Goal: Task Accomplishment & Management: Contribute content

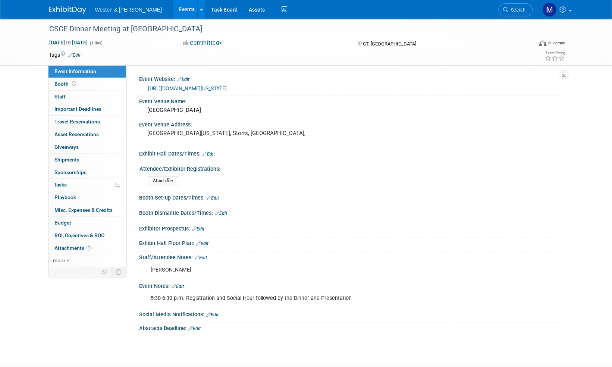
click at [74, 13] on img at bounding box center [67, 9] width 37 height 7
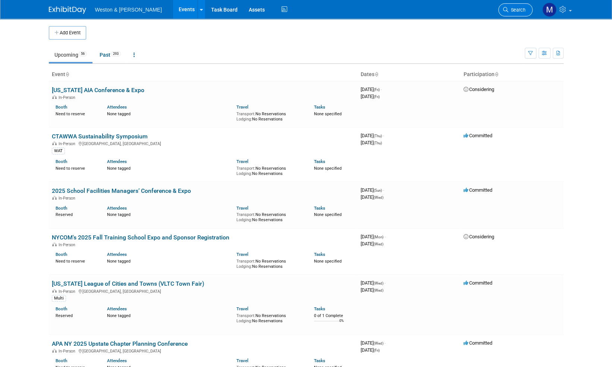
click at [523, 9] on span "Search" at bounding box center [516, 10] width 17 height 6
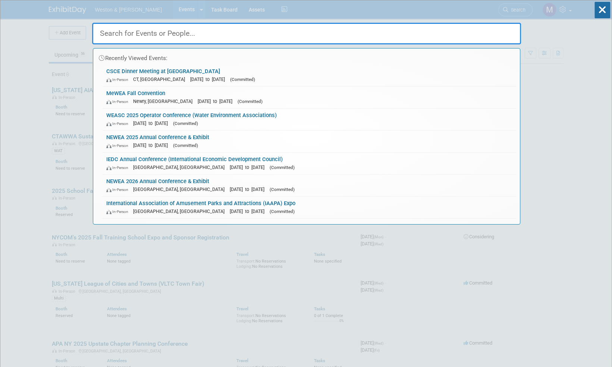
click at [123, 31] on input "text" at bounding box center [306, 34] width 429 height 22
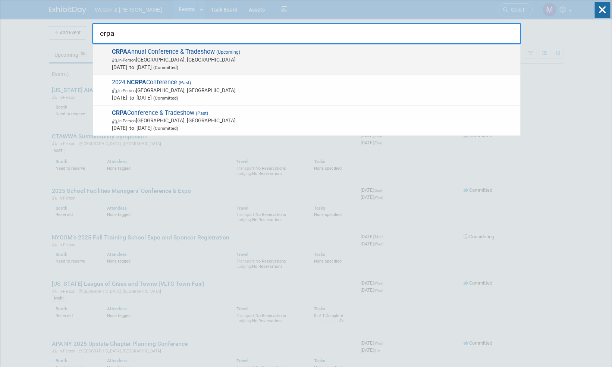
type input "crpa"
click at [183, 47] on div "CRPA Annual Conference & Tradeshow (Upcoming) In-Person Montville, CT Nov 24, 2…" at bounding box center [306, 59] width 427 height 31
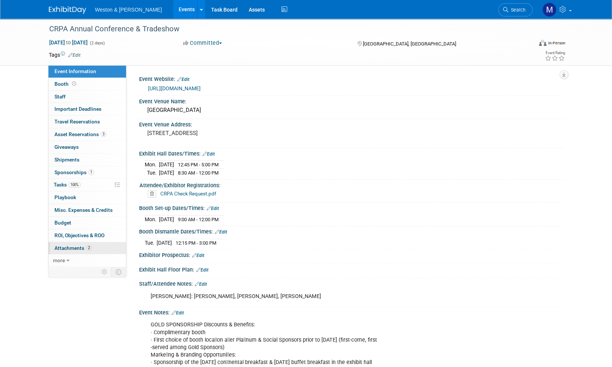
click at [69, 245] on span "Attachments 2" at bounding box center [72, 248] width 37 height 6
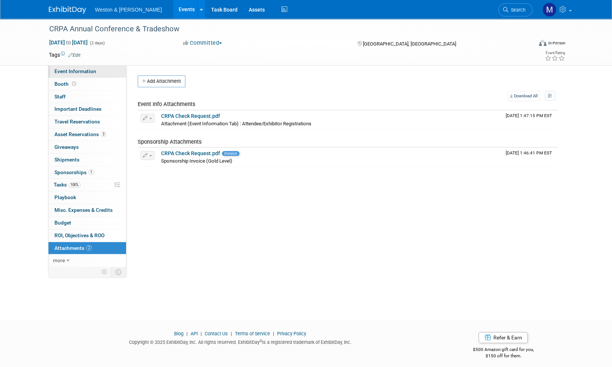
click at [63, 70] on span "Event Information" at bounding box center [75, 71] width 42 height 6
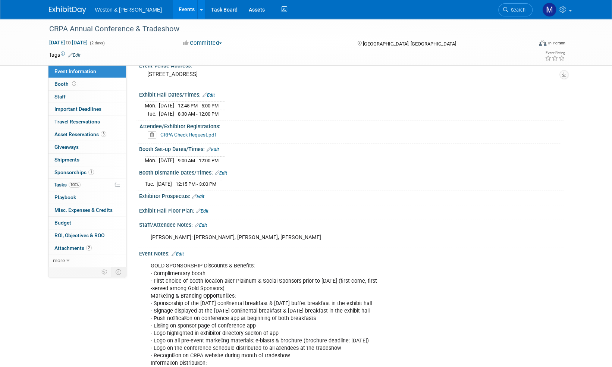
scroll to position [75, 0]
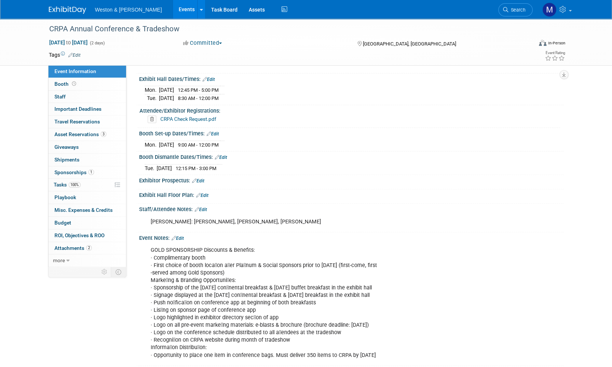
click at [214, 141] on td "9:00 AM - 12:00 PM" at bounding box center [197, 145] width 46 height 8
click at [61, 83] on span "Booth" at bounding box center [65, 84] width 23 height 6
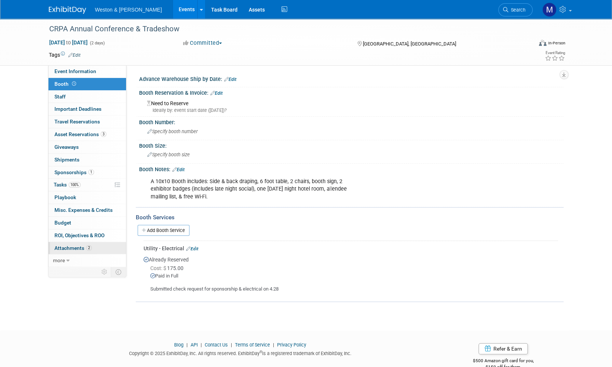
click at [72, 245] on span "Attachments 2" at bounding box center [72, 248] width 37 height 6
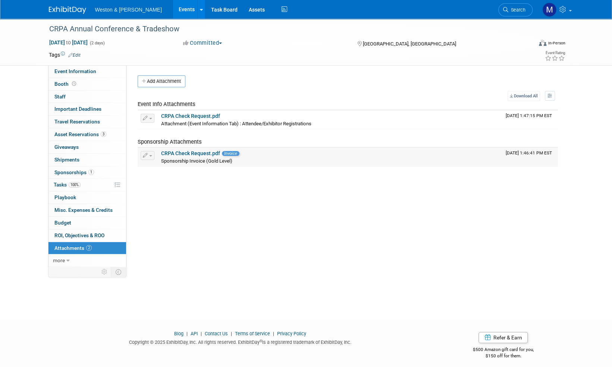
click at [195, 152] on link "CRPA Check Request.pdf" at bounding box center [190, 153] width 59 height 6
click at [205, 152] on link "CRPA Check Request.pdf" at bounding box center [190, 153] width 59 height 6
click at [174, 77] on button "Add Attachment" at bounding box center [162, 81] width 48 height 12
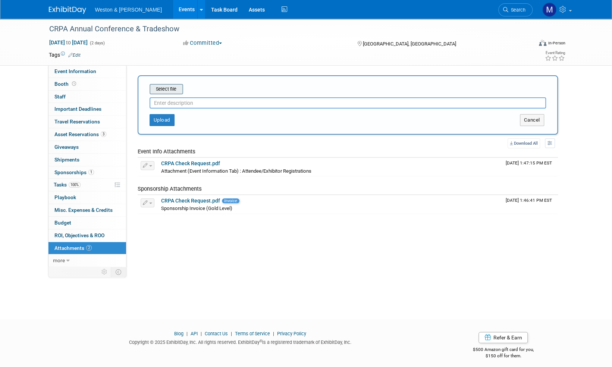
click at [170, 91] on input "file" at bounding box center [138, 89] width 89 height 9
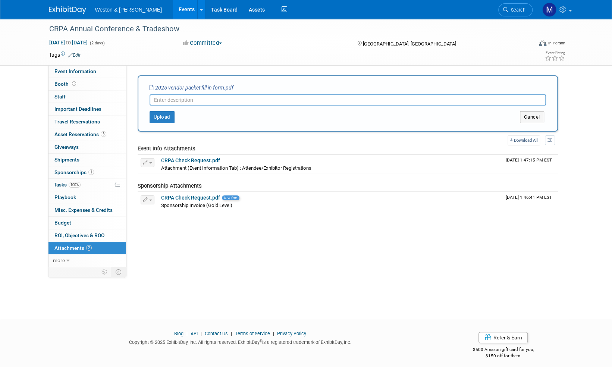
click at [162, 98] on input "text" at bounding box center [348, 99] width 396 height 11
type input "Sponsorship/registration form"
click at [155, 115] on button "Upload" at bounding box center [162, 117] width 25 height 12
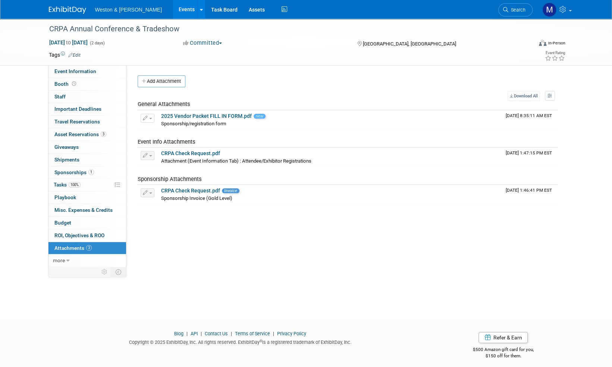
click at [67, 7] on img at bounding box center [67, 9] width 37 height 7
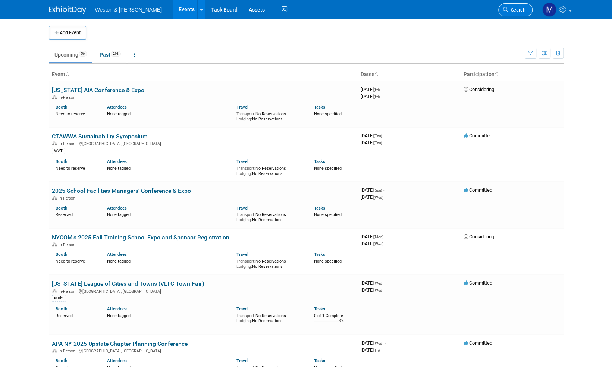
click at [518, 9] on span "Search" at bounding box center [516, 10] width 17 height 6
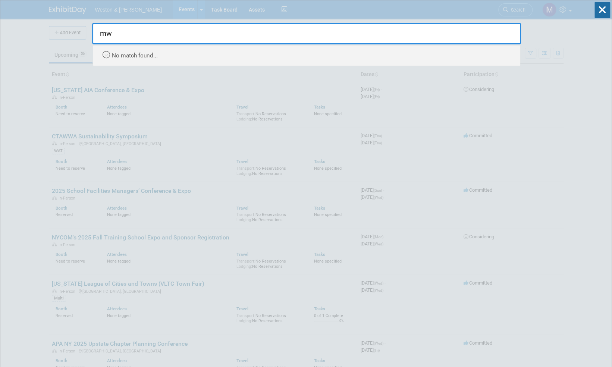
type input "m"
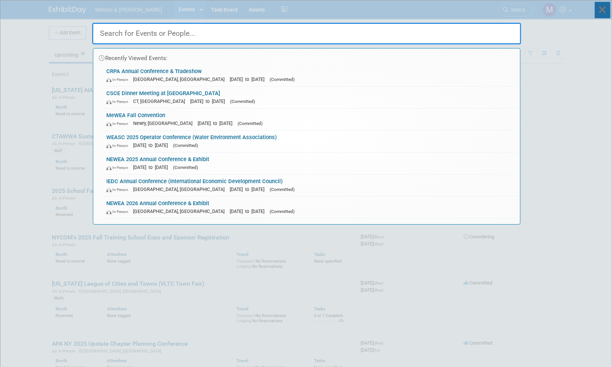
click at [603, 11] on icon at bounding box center [602, 10] width 16 height 16
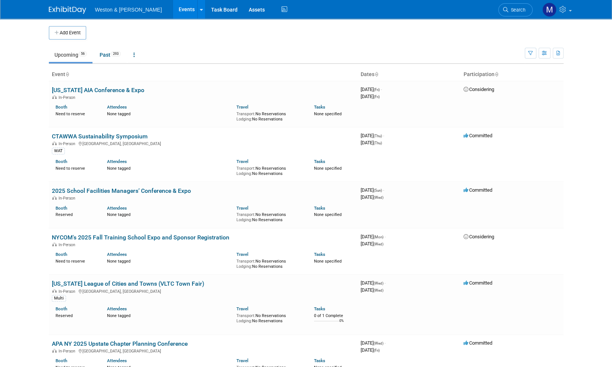
click at [73, 30] on button "Add Event" at bounding box center [67, 32] width 37 height 13
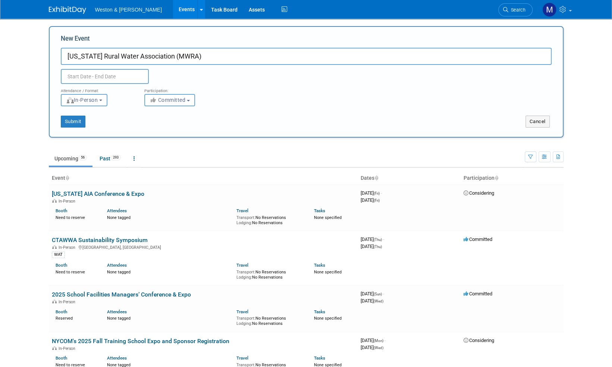
click at [203, 56] on input "Maine Rural Water Association (MWRA)" at bounding box center [306, 56] width 491 height 17
type input "[US_STATE] Rural Water Association (MWRA) Conference & Tradeshow"
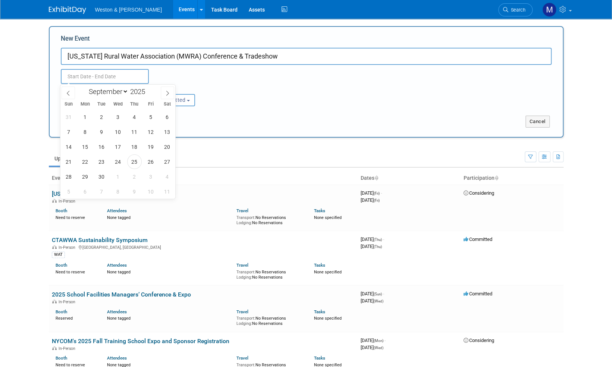
click at [97, 75] on input "text" at bounding box center [105, 76] width 88 height 15
click at [170, 91] on icon at bounding box center [167, 93] width 5 height 5
click at [169, 92] on icon at bounding box center [167, 93] width 5 height 5
select select "11"
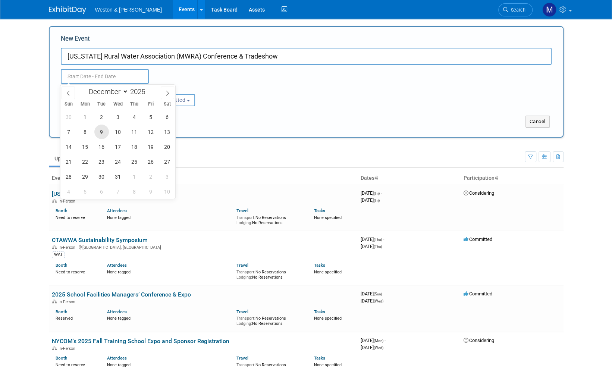
click at [98, 131] on span "9" at bounding box center [101, 132] width 15 height 15
type input "[DATE] to [DATE]"
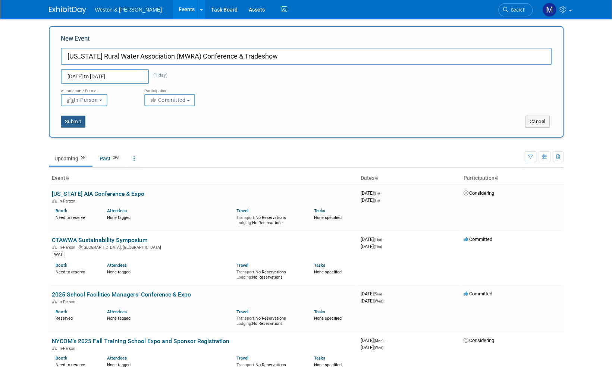
click at [72, 121] on button "Submit" at bounding box center [73, 122] width 25 height 12
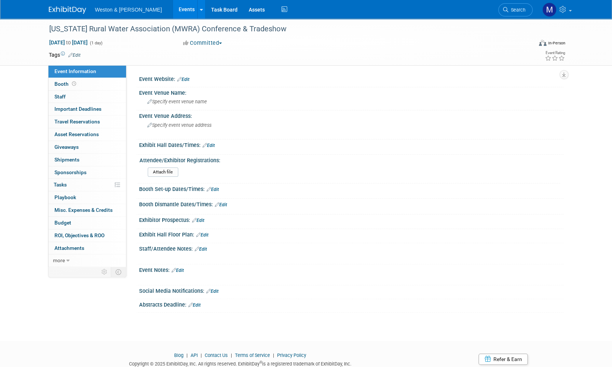
click at [186, 78] on link "Edit" at bounding box center [183, 79] width 12 height 5
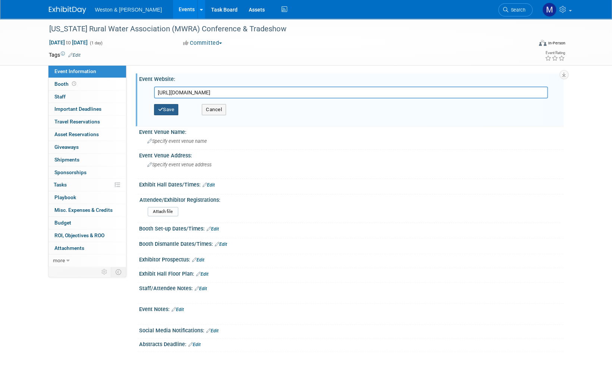
type input "[URL][DOMAIN_NAME]"
click at [171, 105] on button "Save" at bounding box center [166, 109] width 25 height 11
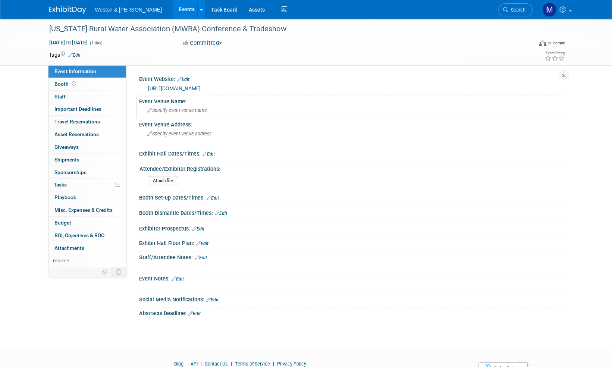
click at [184, 111] on span "Specify event venue name" at bounding box center [177, 110] width 60 height 6
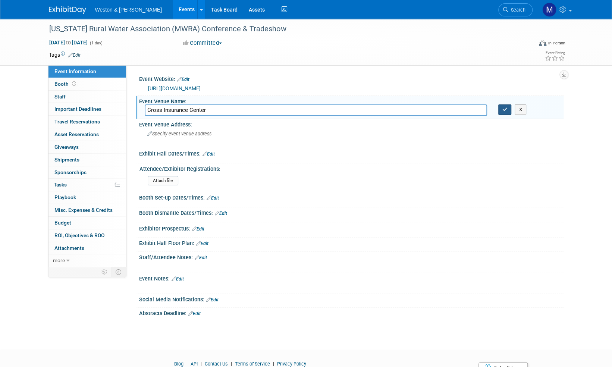
type input "Cross Insurance Center"
click at [504, 108] on icon "button" at bounding box center [504, 109] width 5 height 5
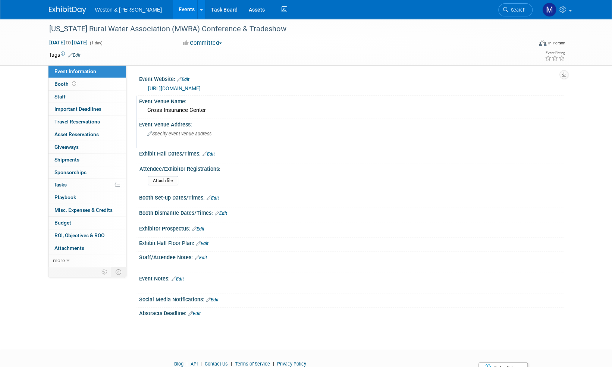
click at [178, 133] on span "Specify event venue address" at bounding box center [179, 134] width 64 height 6
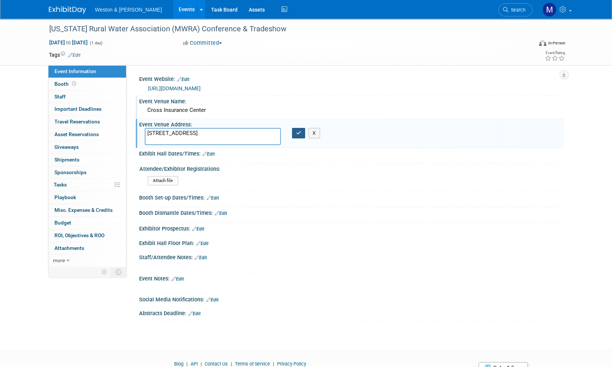
type textarea "[STREET_ADDRESS]"
click at [302, 134] on button "button" at bounding box center [298, 133] width 13 height 10
